Goal: Navigation & Orientation: Find specific page/section

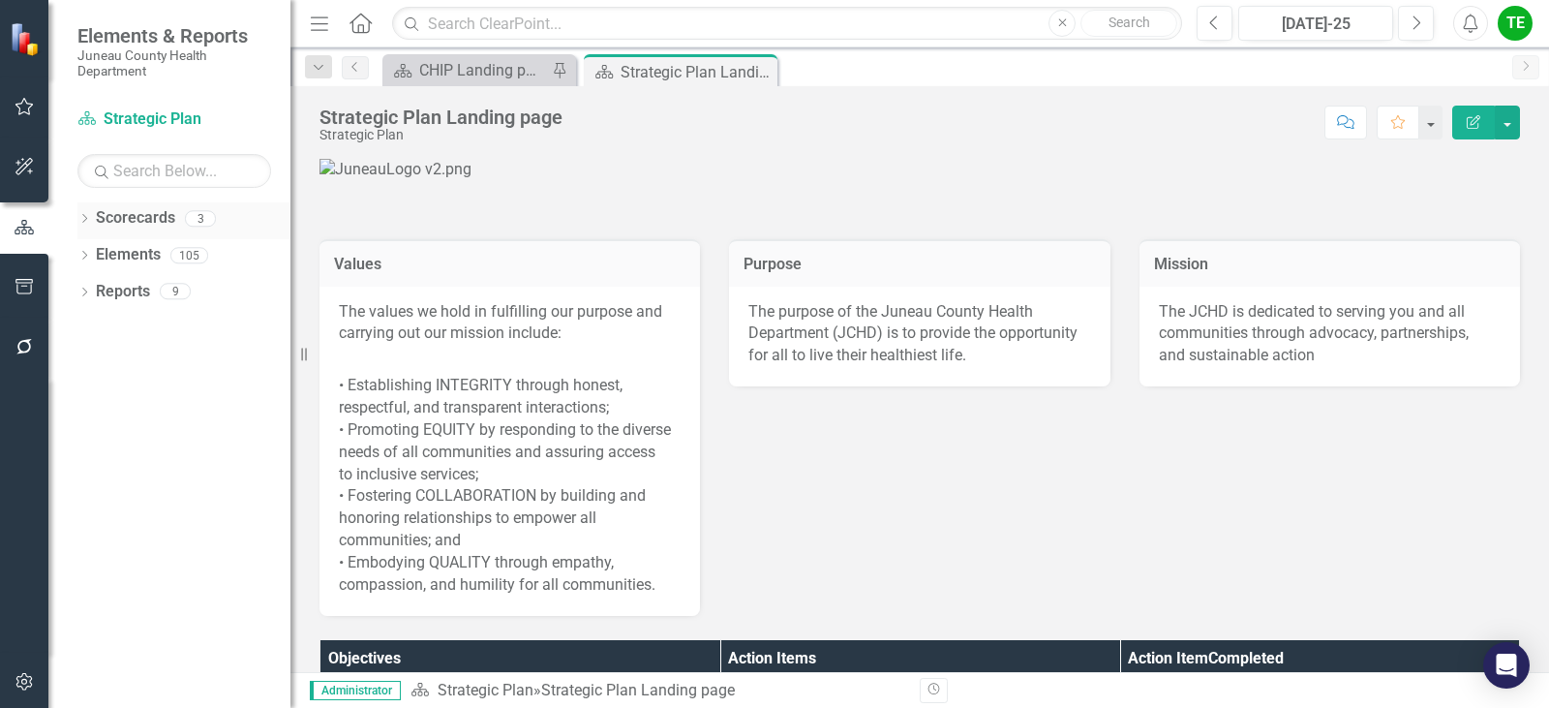
click at [129, 234] on div "Scorecards" at bounding box center [135, 218] width 79 height 32
click at [164, 220] on link "Scorecards" at bounding box center [135, 218] width 79 height 22
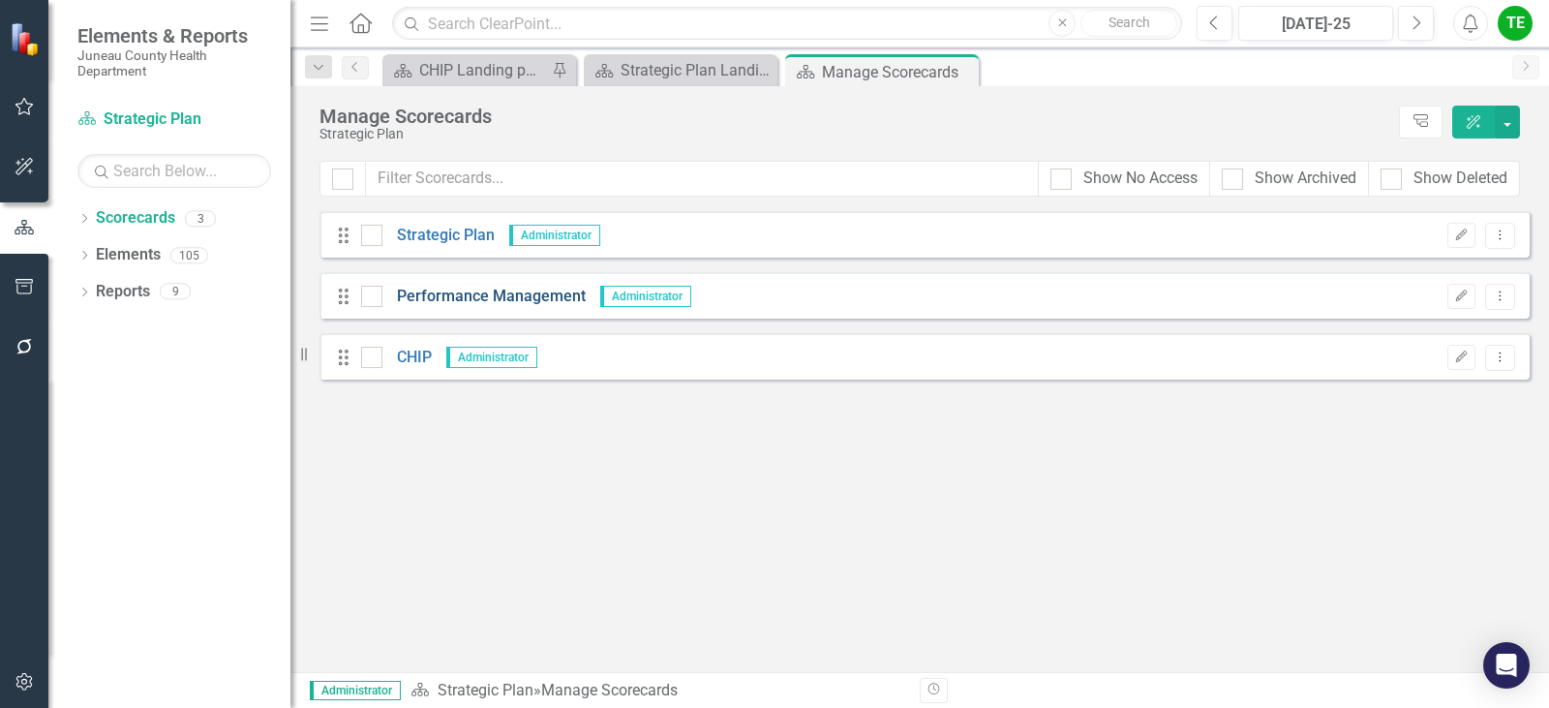
click at [496, 299] on link "Performance Management" at bounding box center [483, 297] width 203 height 22
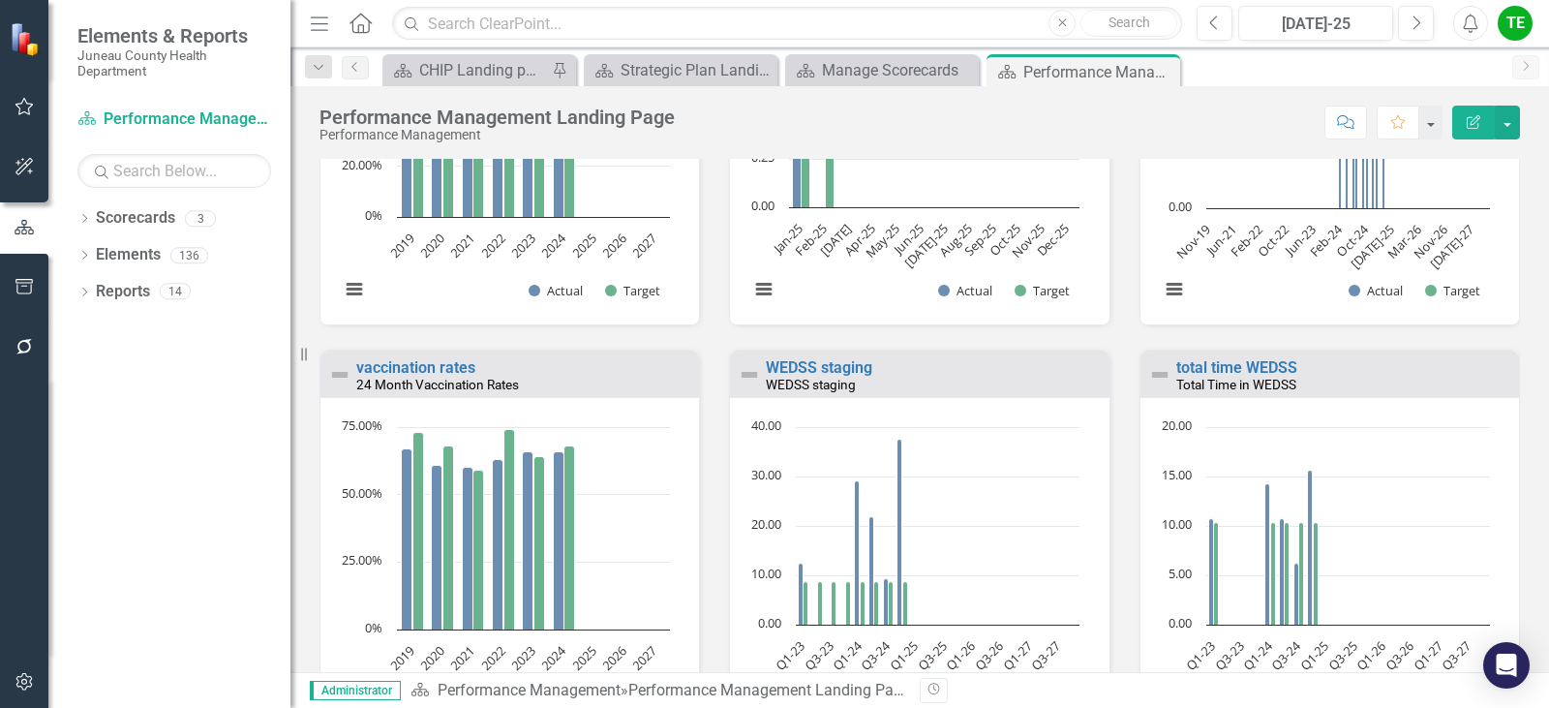
scroll to position [3042, 0]
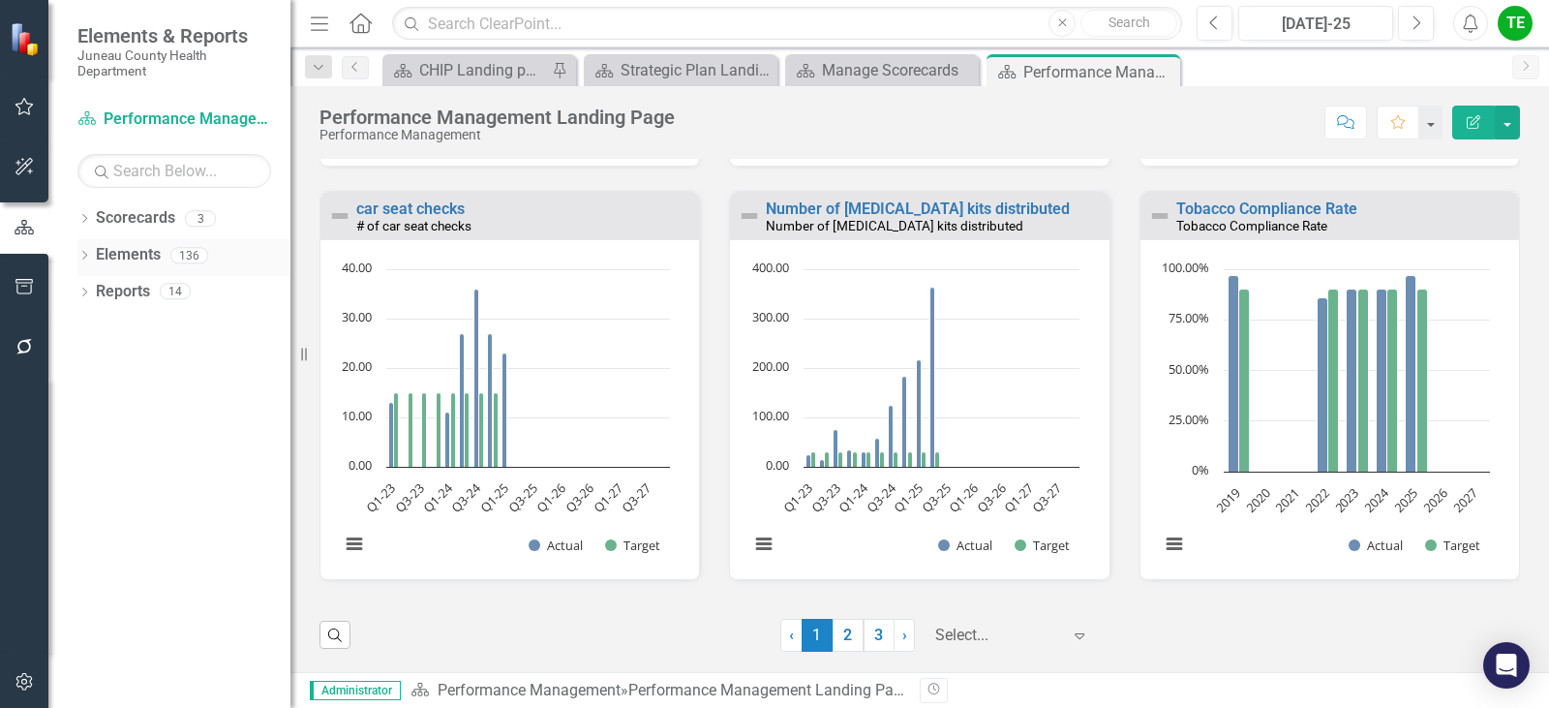
click at [135, 249] on link "Elements" at bounding box center [128, 255] width 65 height 22
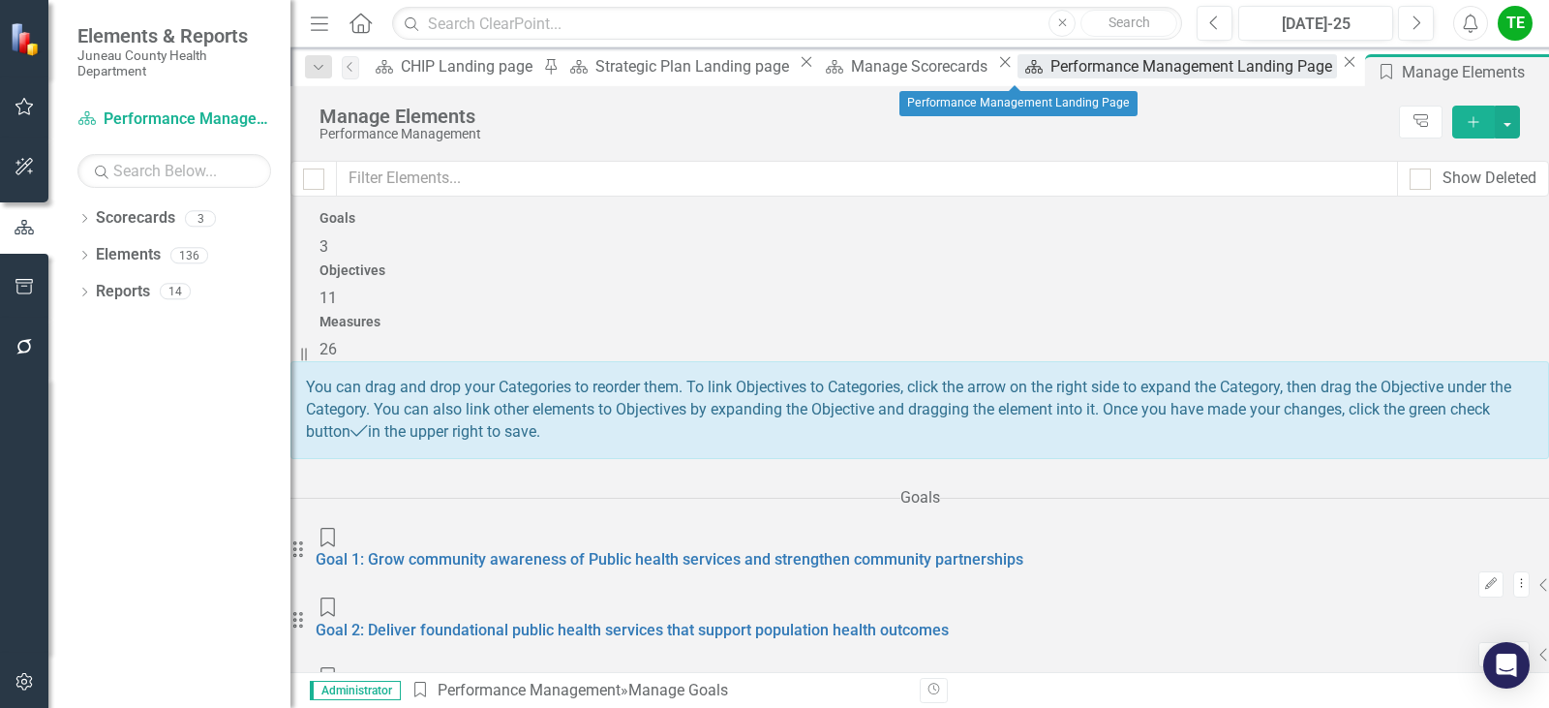
click at [1050, 71] on div "Performance Management Landing Page" at bounding box center [1193, 66] width 287 height 24
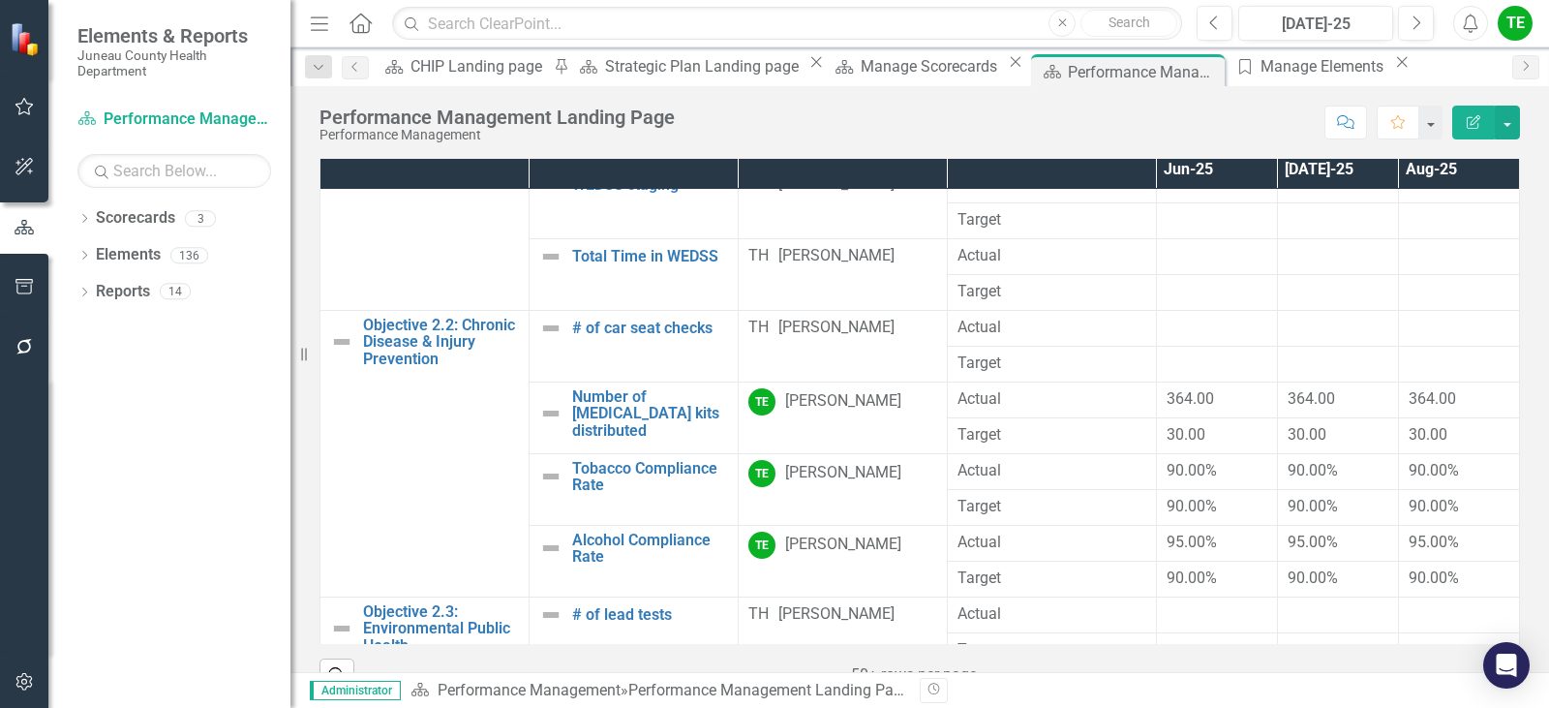
scroll to position [871, 0]
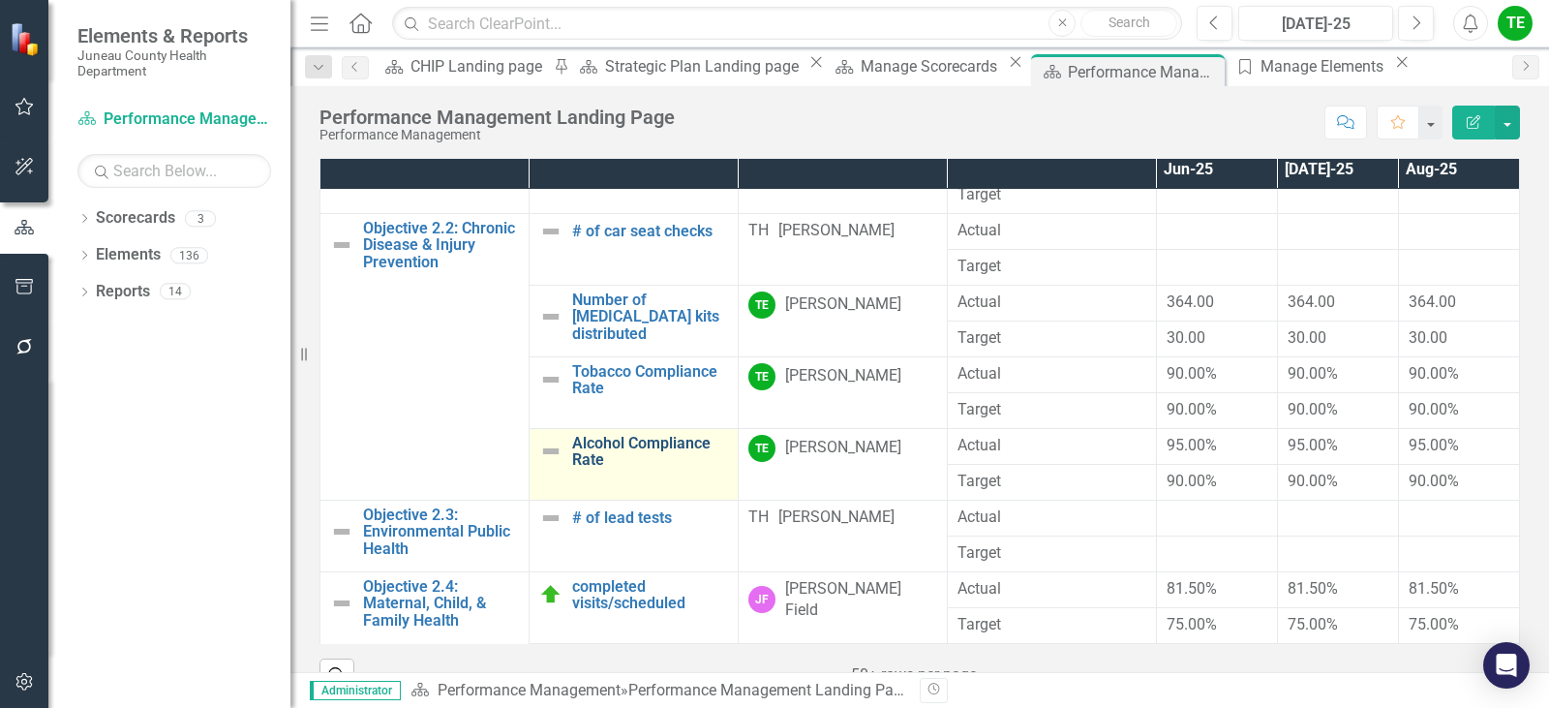
click at [605, 468] on link "Alcohol Compliance Rate" at bounding box center [650, 452] width 156 height 34
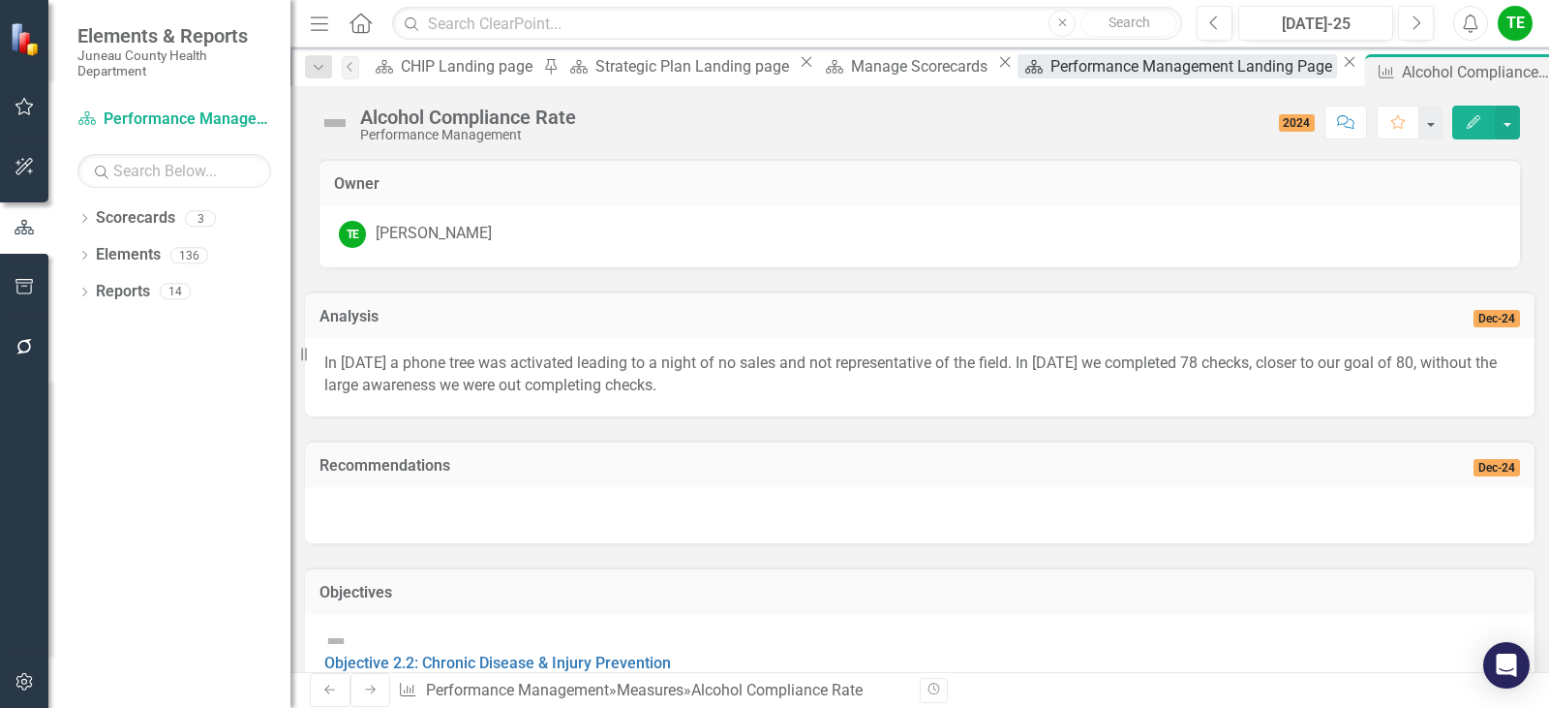
click at [1050, 75] on div "Performance Management Landing Page" at bounding box center [1193, 66] width 287 height 24
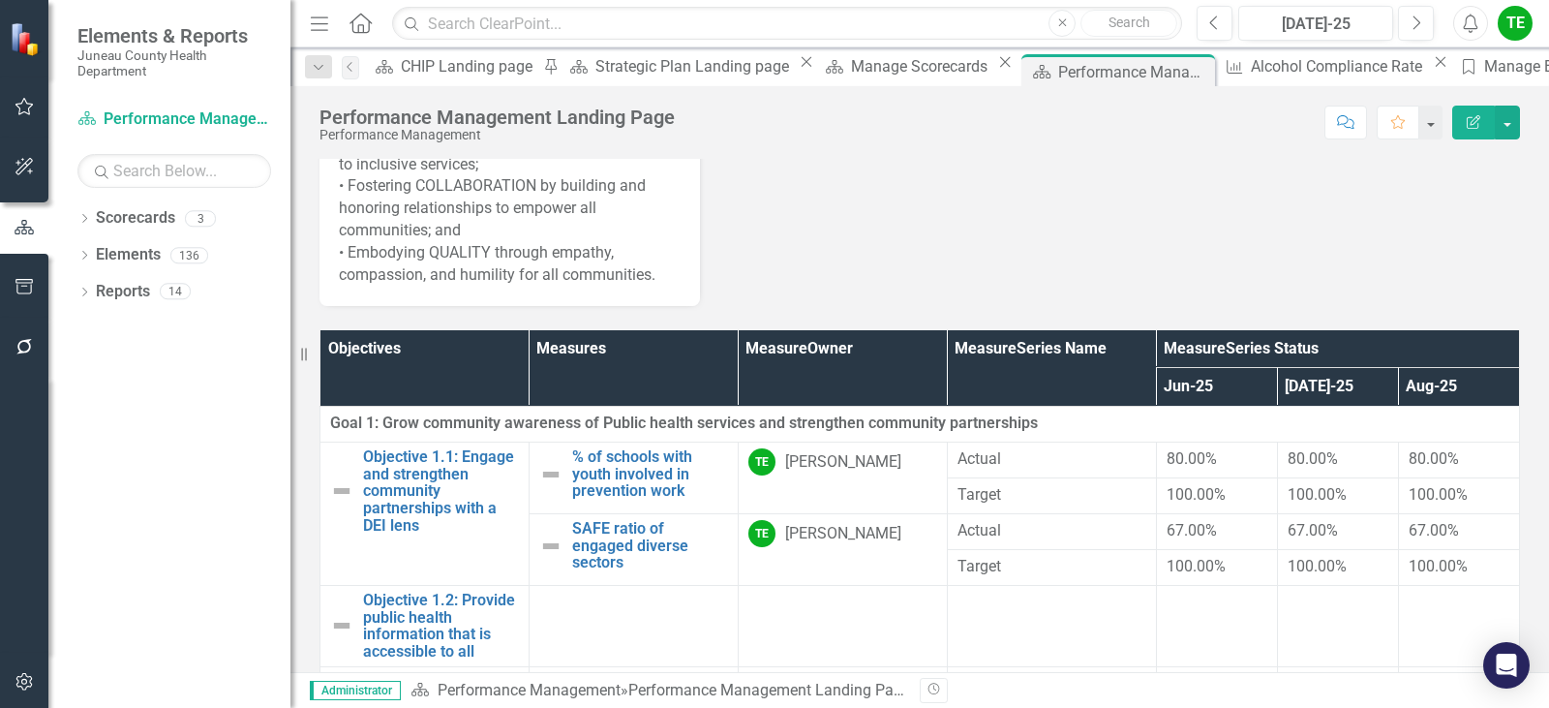
scroll to position [678, 0]
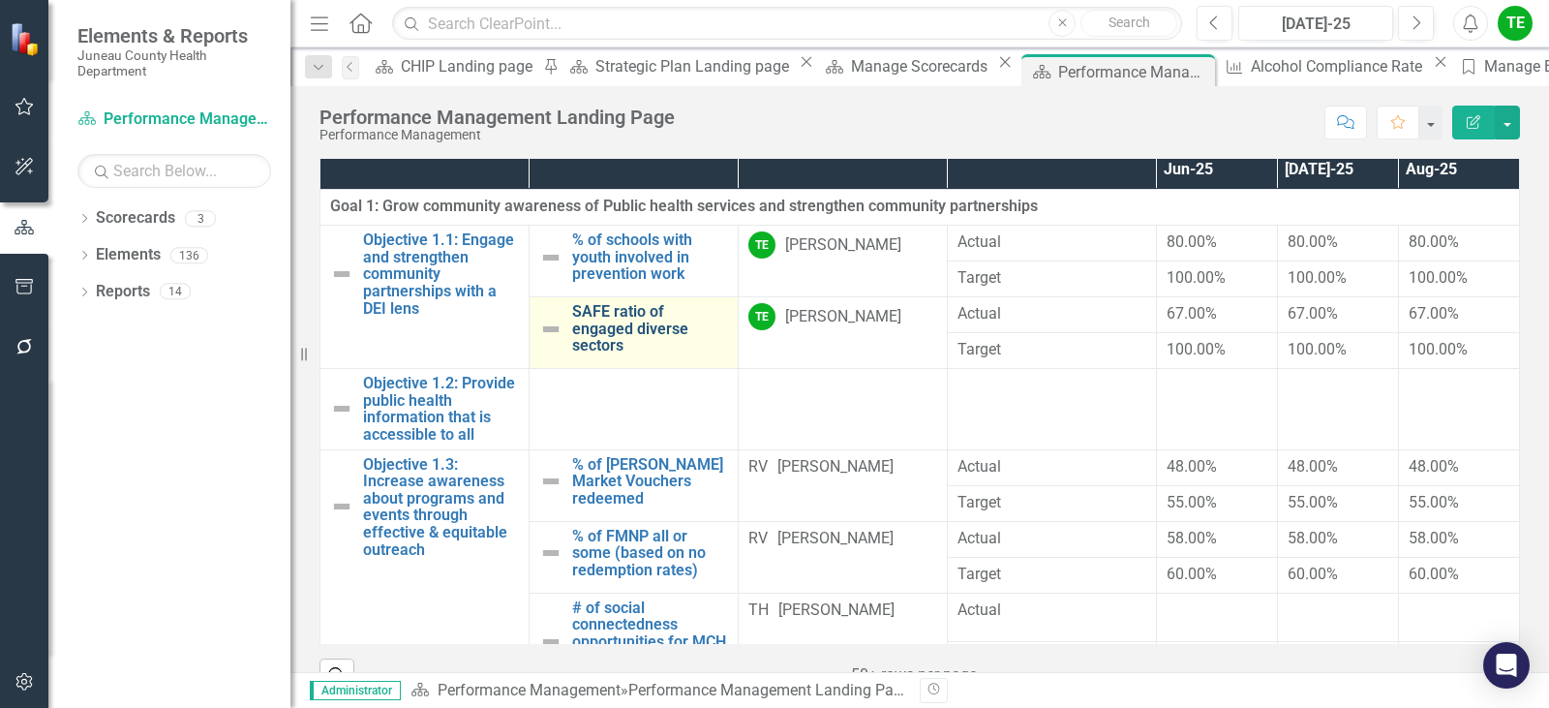
click at [572, 331] on link "SAFE ratio of engaged diverse sectors" at bounding box center [650, 328] width 156 height 51
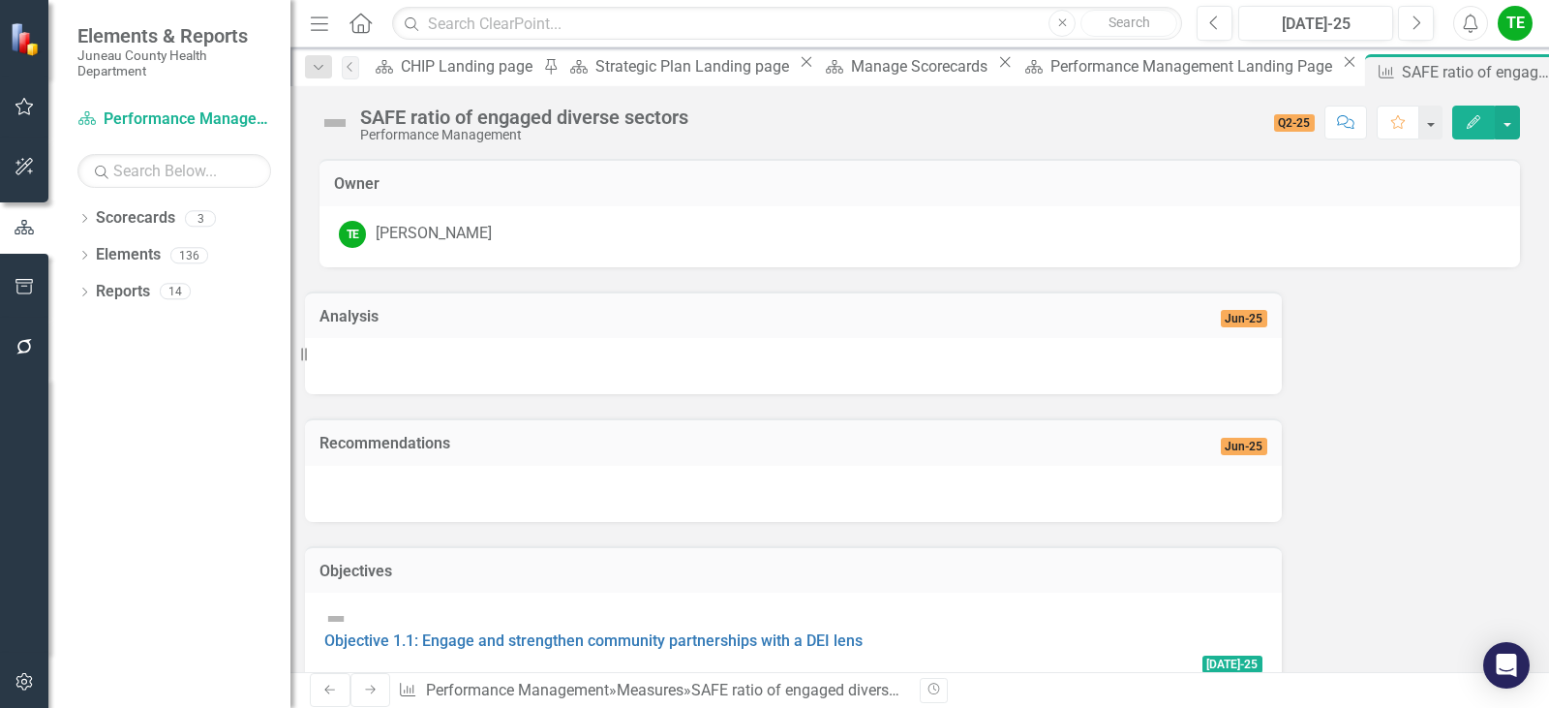
click at [805, 374] on div at bounding box center [793, 366] width 977 height 56
click at [1474, 120] on icon "Edit" at bounding box center [1472, 122] width 17 height 14
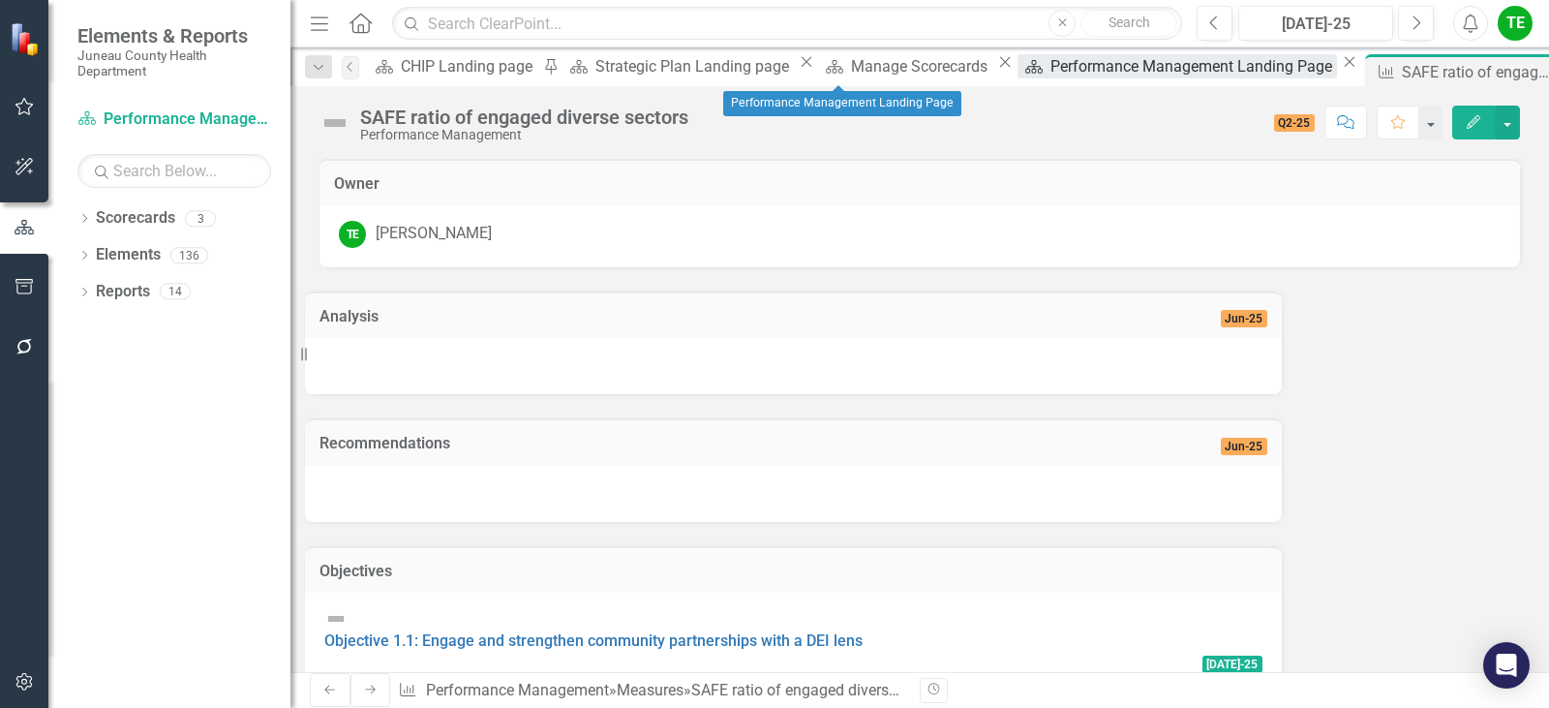
click at [1050, 65] on div "Performance Management Landing Page" at bounding box center [1193, 66] width 287 height 24
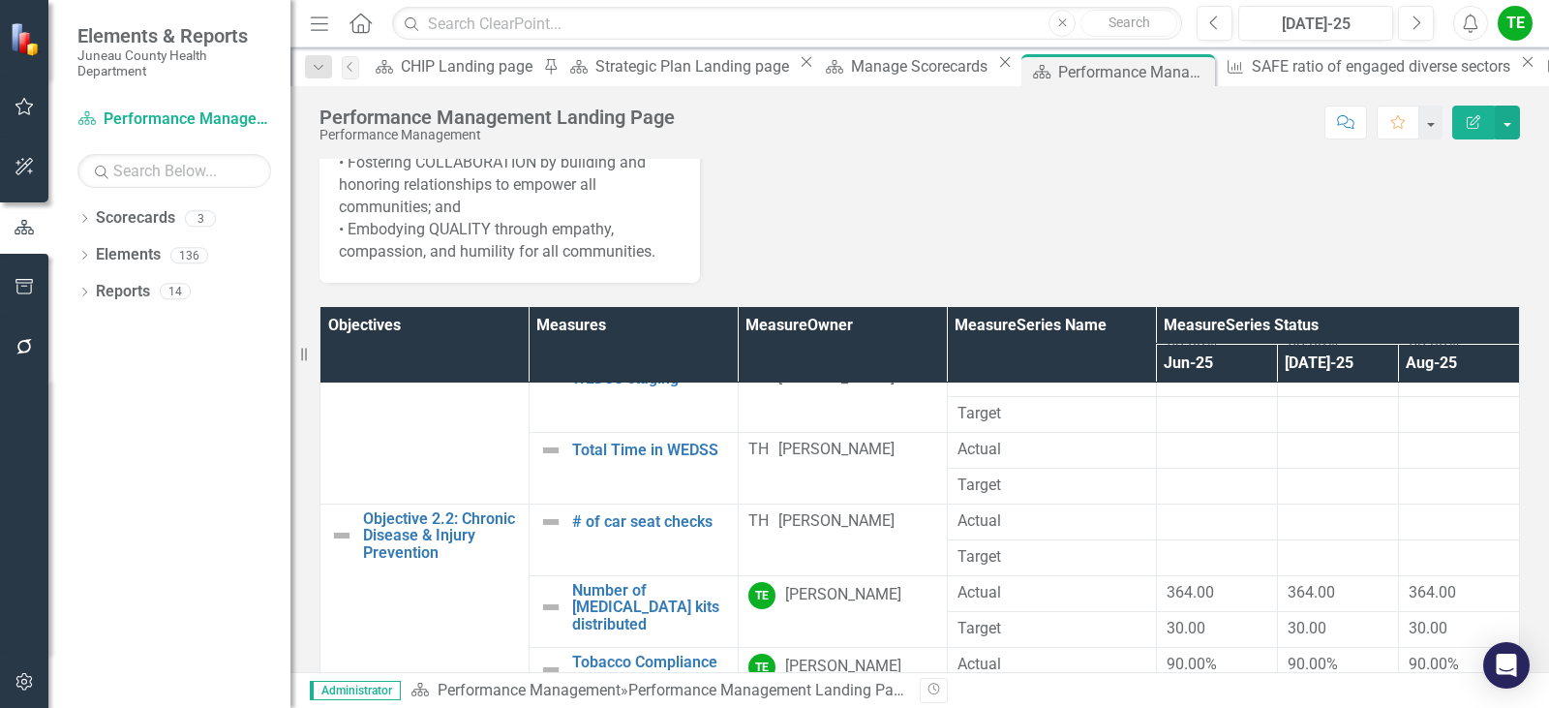
scroll to position [871, 0]
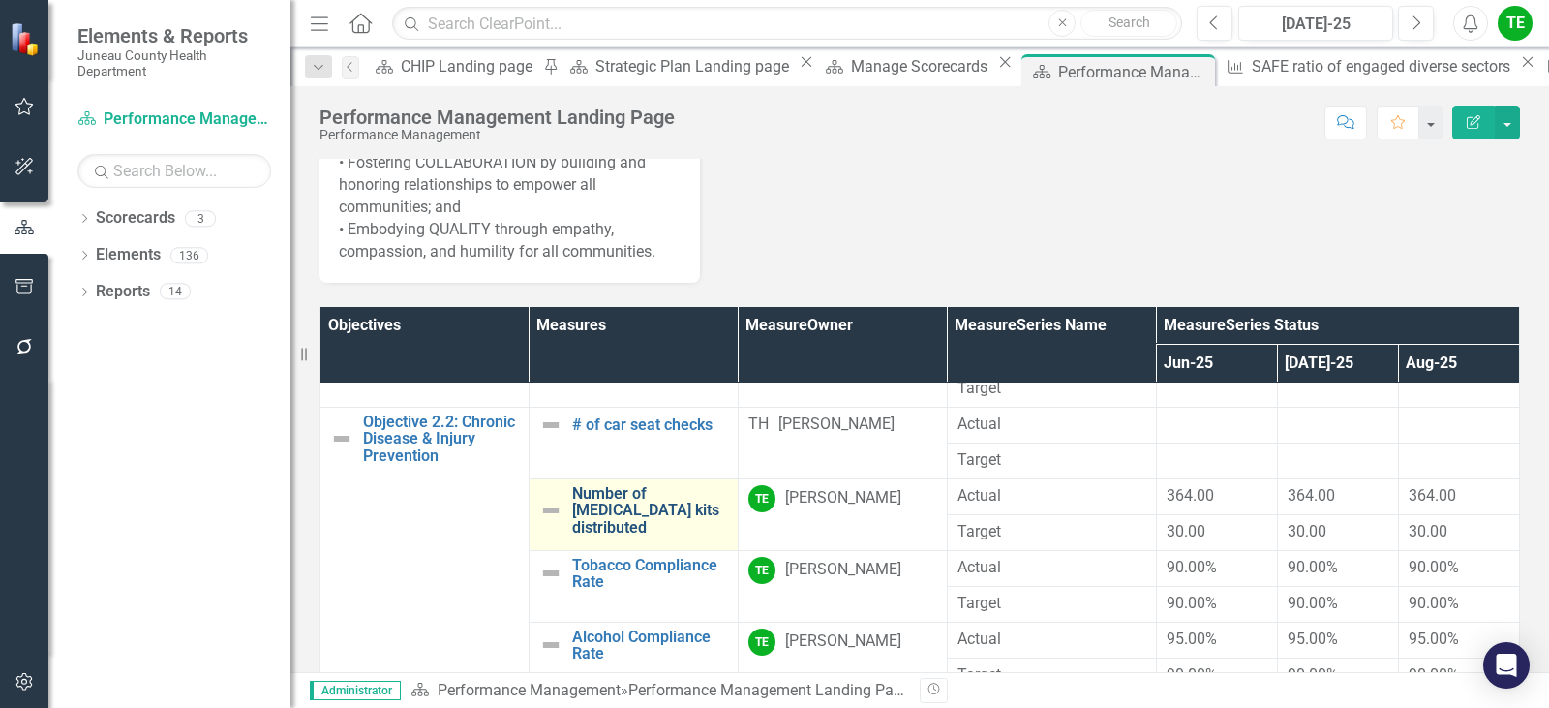
click at [574, 536] on link "Number of [MEDICAL_DATA] kits distributed" at bounding box center [650, 510] width 156 height 51
